Goal: Navigation & Orientation: Find specific page/section

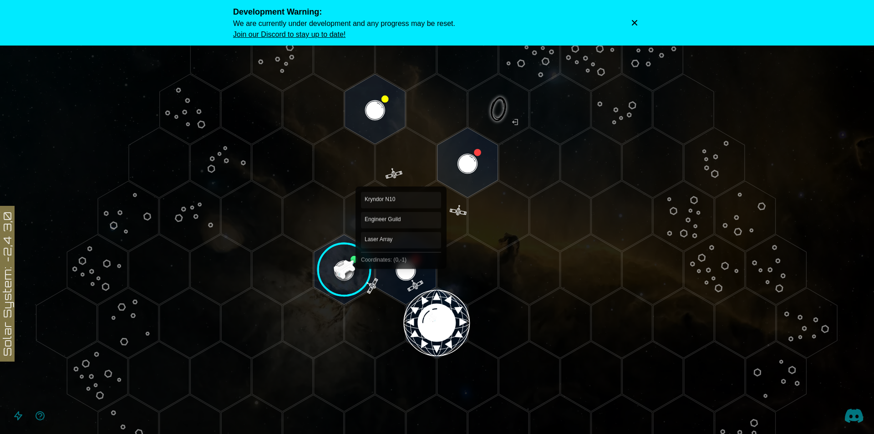
scroll to position [91, 0]
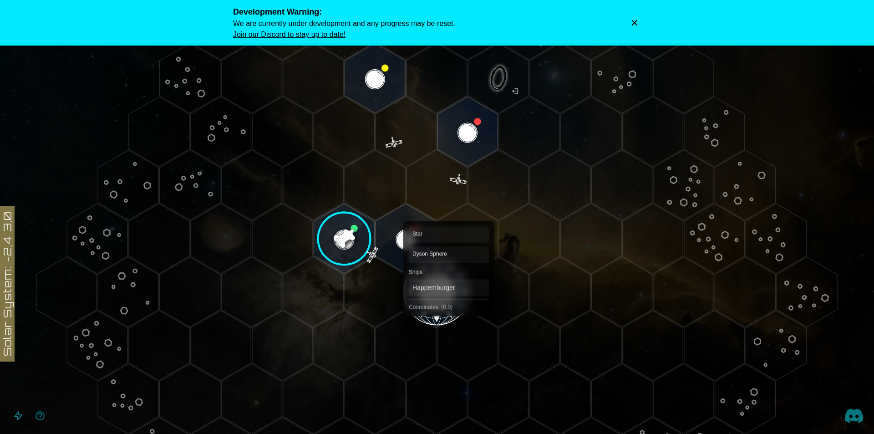
click at [449, 302] on polygon "Hex at coordinates 0,0, clickable" at bounding box center [436, 292] width 61 height 70
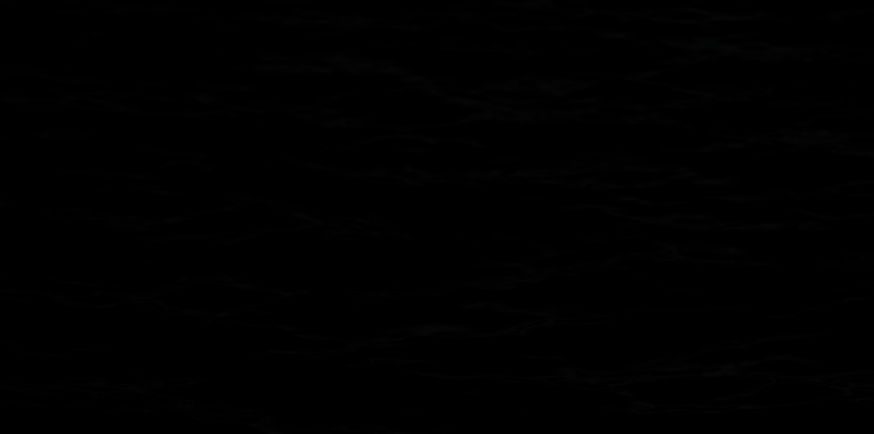
click at [450, 302] on icon at bounding box center [437, 292] width 874 height 766
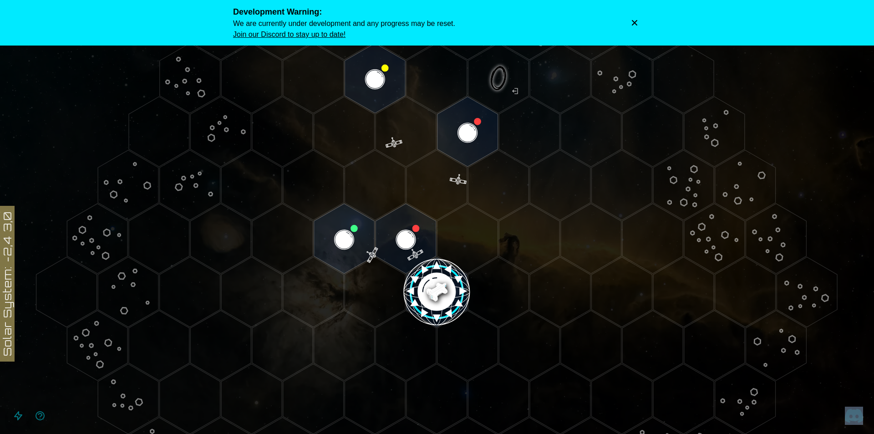
click at [634, 23] on icon "Dismiss warning" at bounding box center [634, 22] width 5 height 5
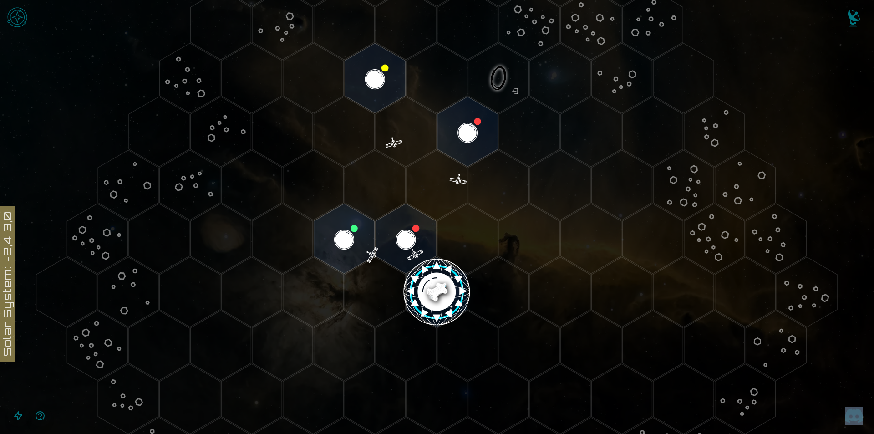
click at [17, 419] on icon "Open accessible navigation interface" at bounding box center [18, 415] width 7 height 8
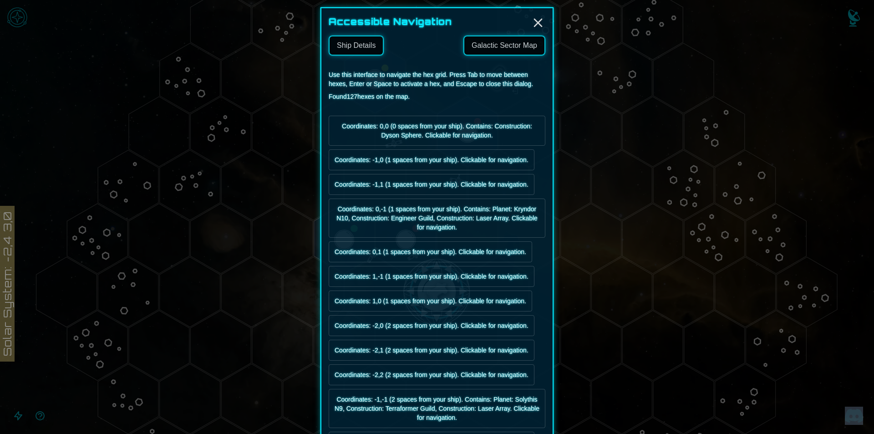
click at [488, 47] on link "Galactic Sector Map" at bounding box center [504, 46] width 82 height 20
